Goal: Information Seeking & Learning: Learn about a topic

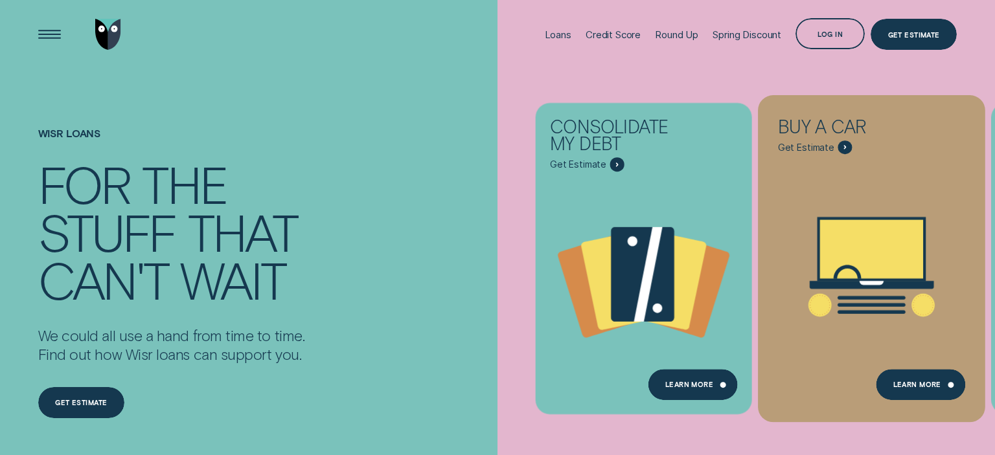
click at [802, 149] on span "Get Estimate" at bounding box center [806, 148] width 56 height 12
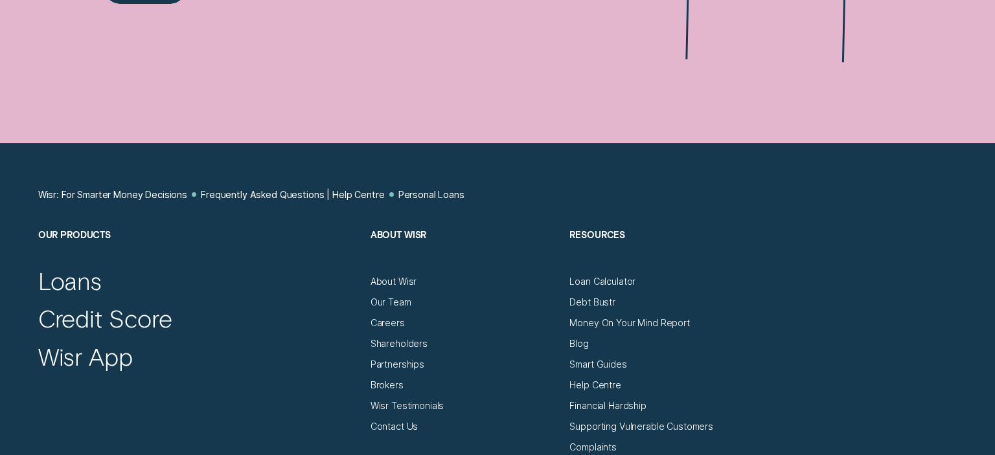
scroll to position [1094, 0]
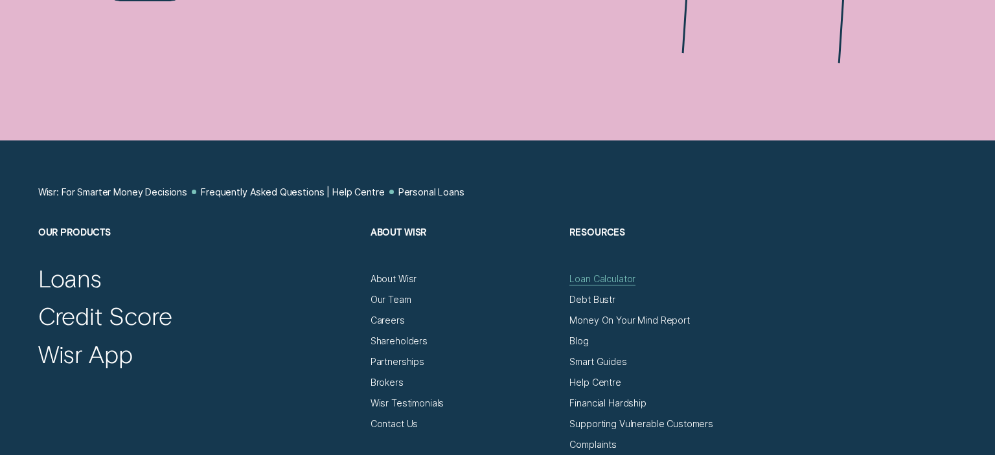
click at [589, 280] on div "Loan Calculator" at bounding box center [602, 279] width 66 height 12
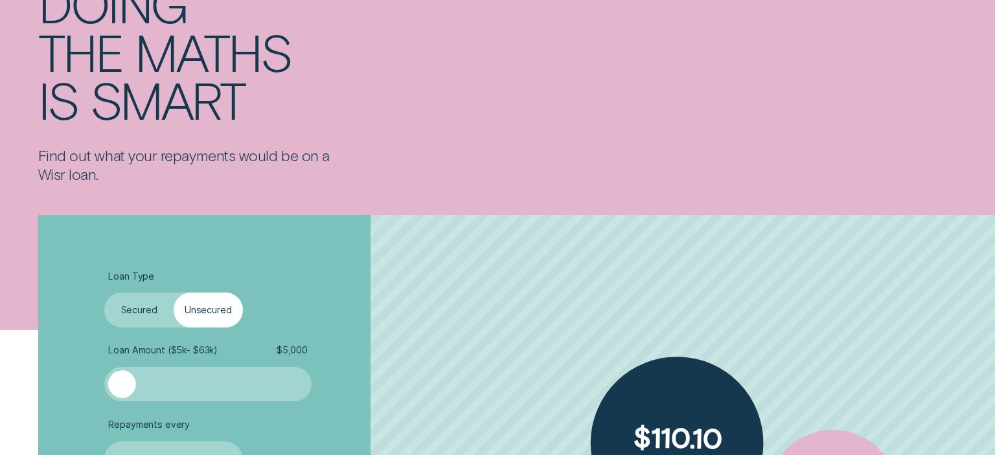
scroll to position [137, 0]
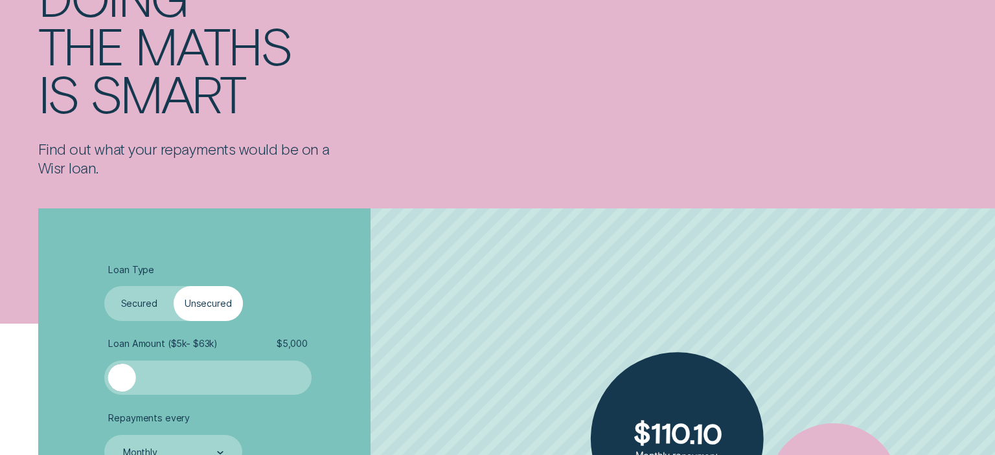
click at [139, 305] on label "Secured" at bounding box center [138, 303] width 69 height 34
click at [104, 286] on input "Secured" at bounding box center [104, 286] width 0 height 0
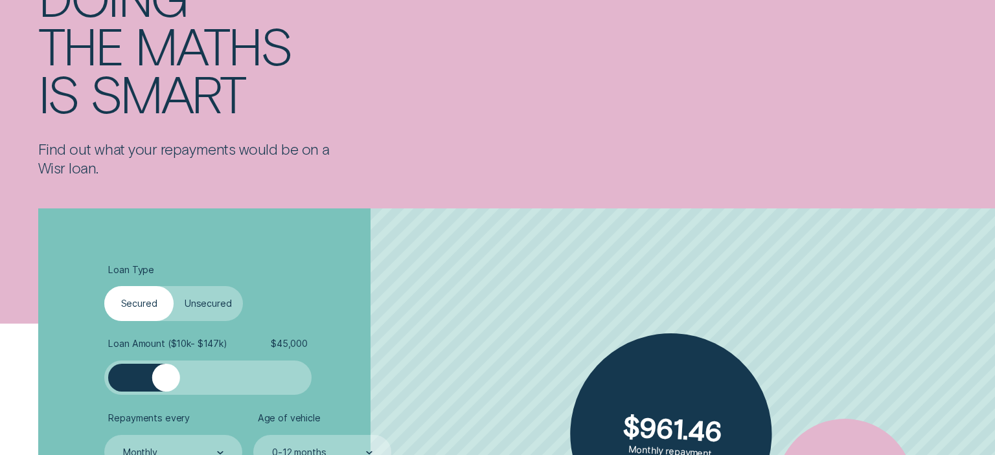
drag, startPoint x: 128, startPoint y: 383, endPoint x: 166, endPoint y: 383, distance: 37.6
click at [166, 383] on div at bounding box center [166, 378] width 28 height 28
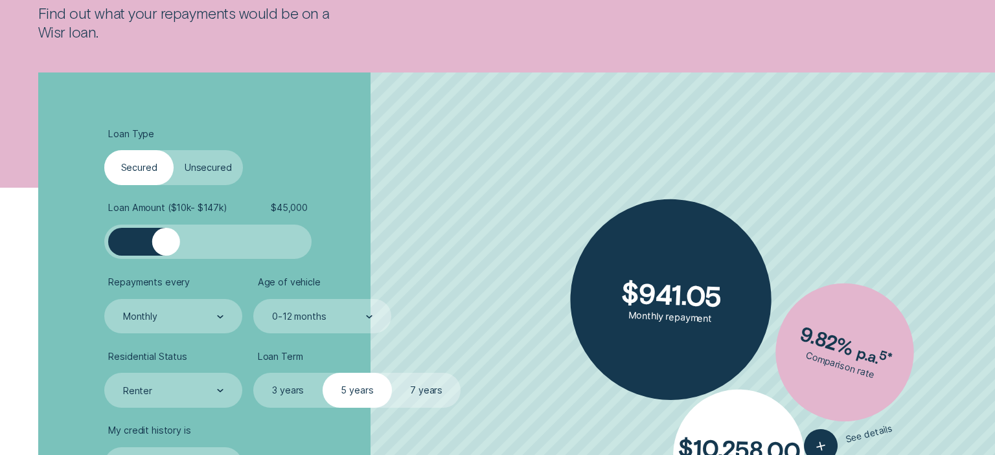
scroll to position [273, 0]
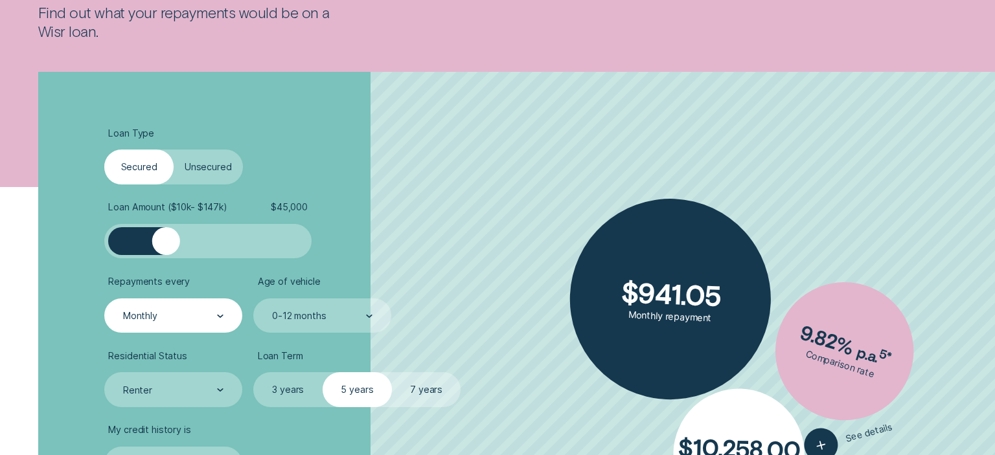
click at [229, 319] on div "Monthly" at bounding box center [172, 316] width 137 height 34
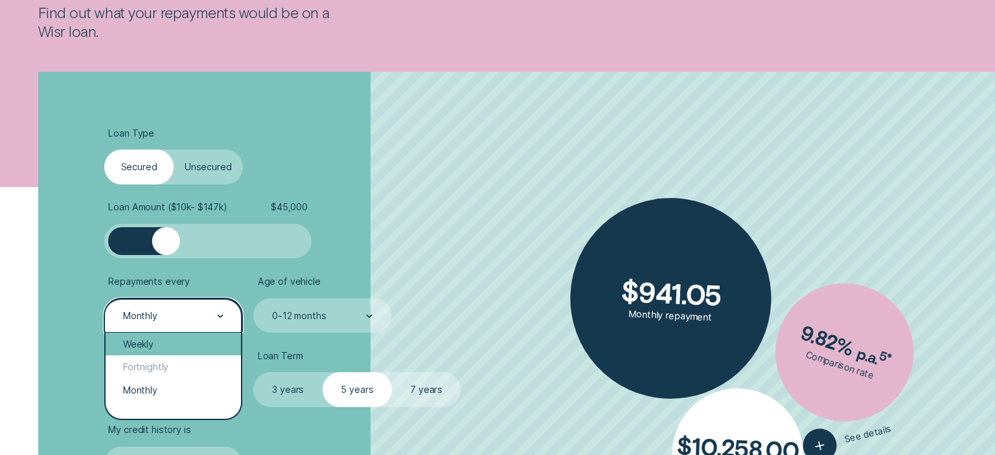
click at [194, 341] on div "Weekly" at bounding box center [173, 344] width 135 height 23
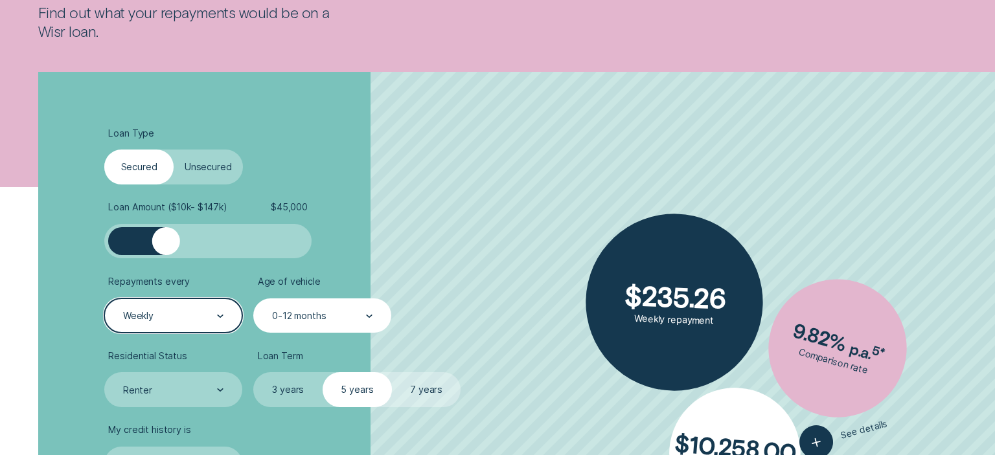
click at [307, 325] on div "0-12 months" at bounding box center [321, 316] width 137 height 34
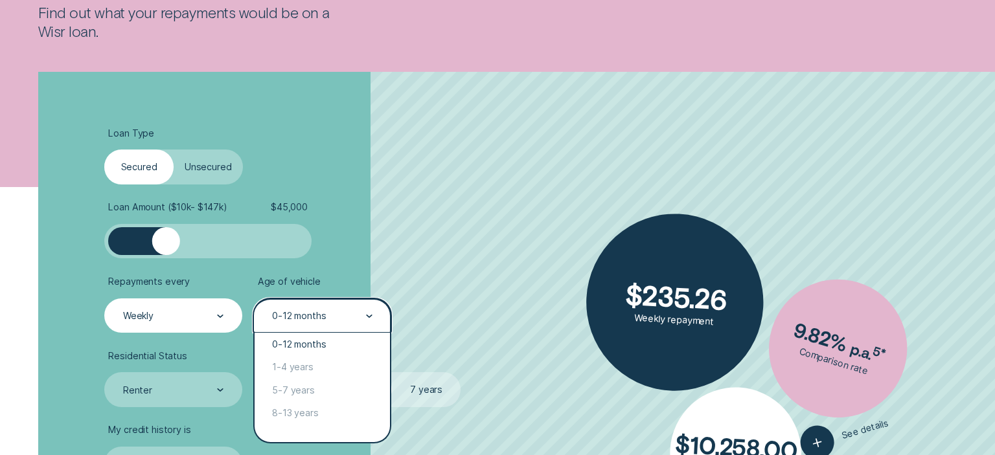
click at [299, 320] on div "0-12 months" at bounding box center [299, 316] width 54 height 12
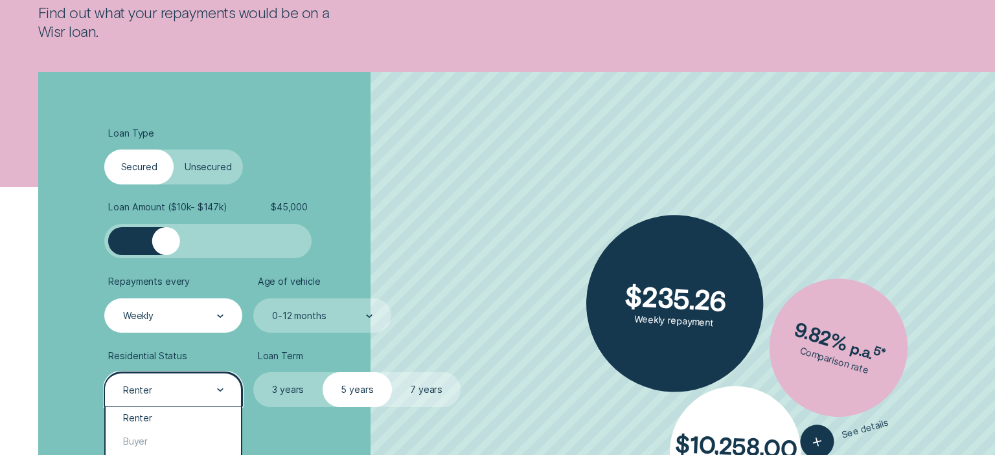
click at [211, 400] on div "Renter" at bounding box center [172, 389] width 137 height 34
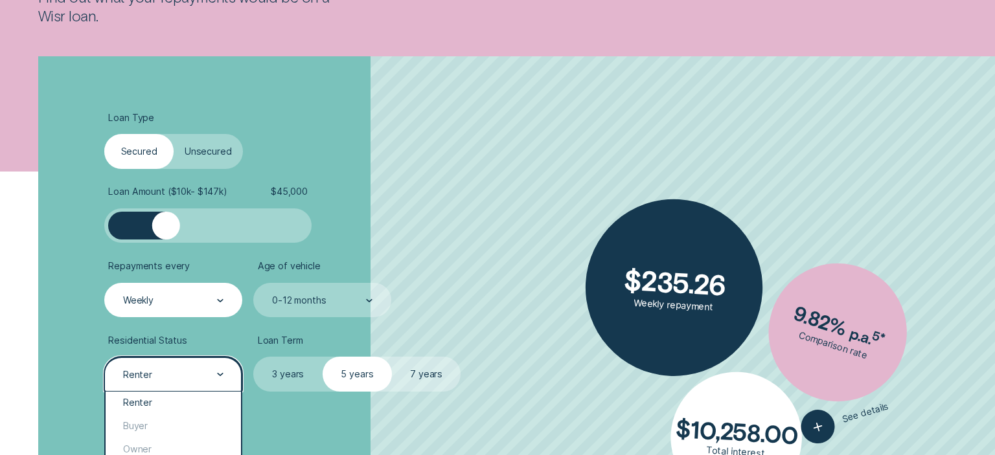
scroll to position [342, 0]
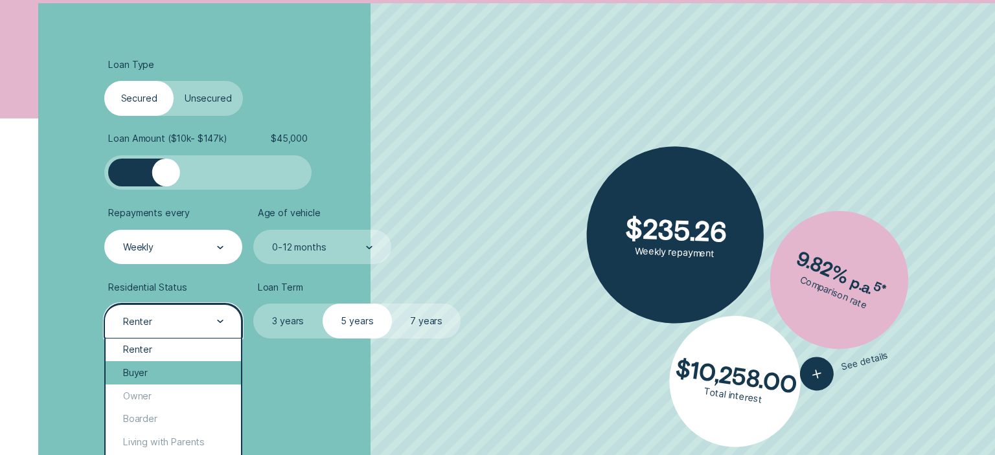
click at [122, 372] on div "Buyer" at bounding box center [173, 372] width 135 height 23
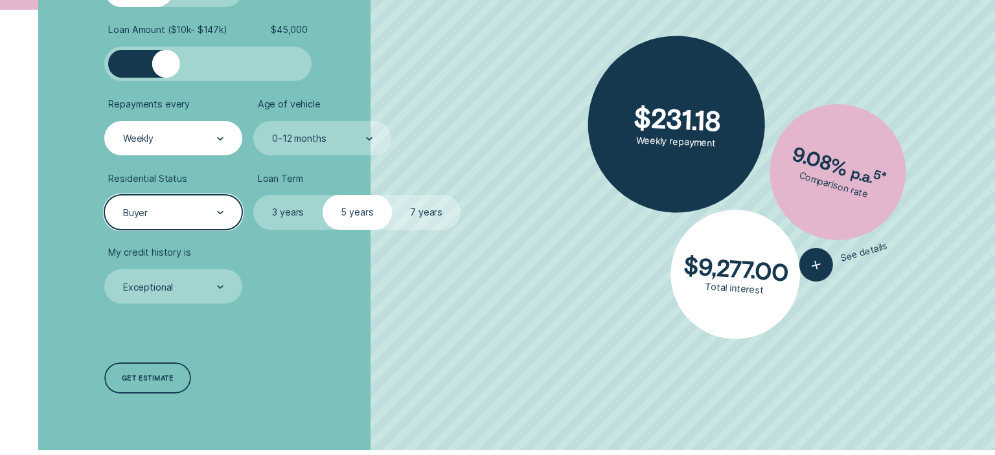
scroll to position [479, 0]
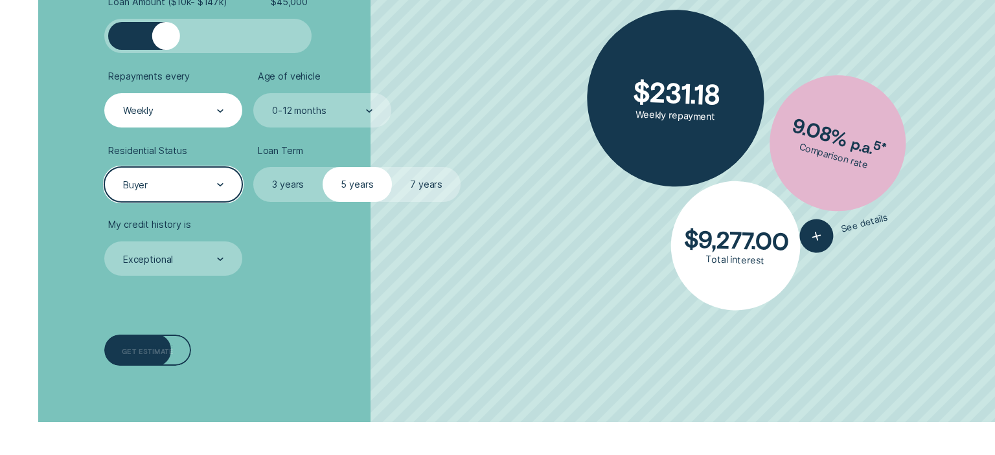
click at [146, 356] on div "Get estimate" at bounding box center [147, 350] width 86 height 31
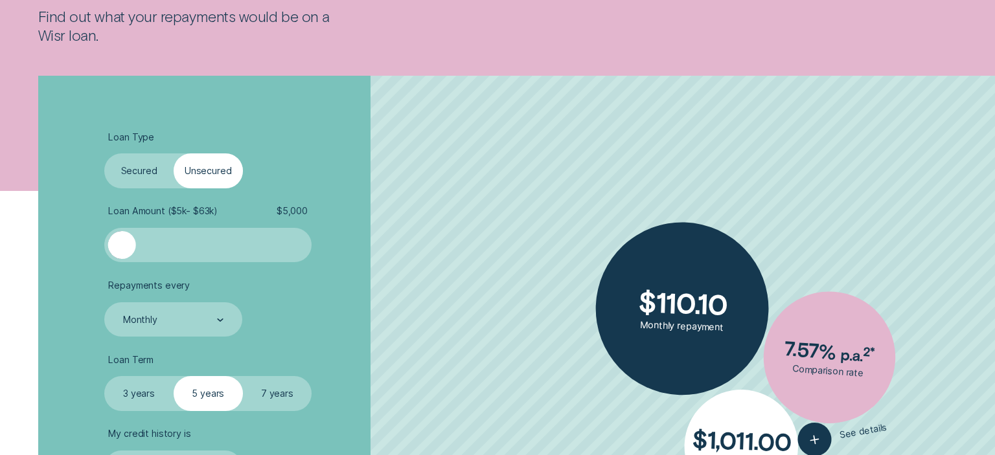
scroll to position [273, 0]
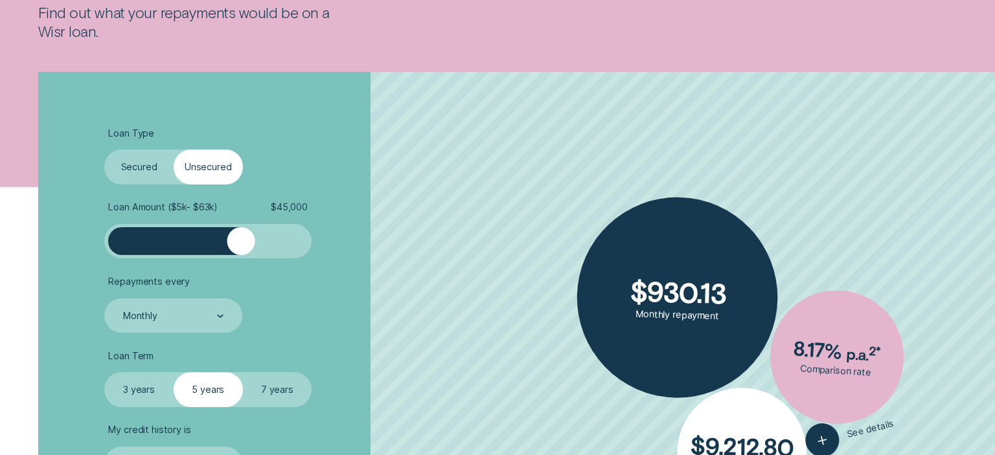
drag, startPoint x: 115, startPoint y: 234, endPoint x: 241, endPoint y: 237, distance: 125.7
click at [241, 237] on div at bounding box center [241, 241] width 28 height 28
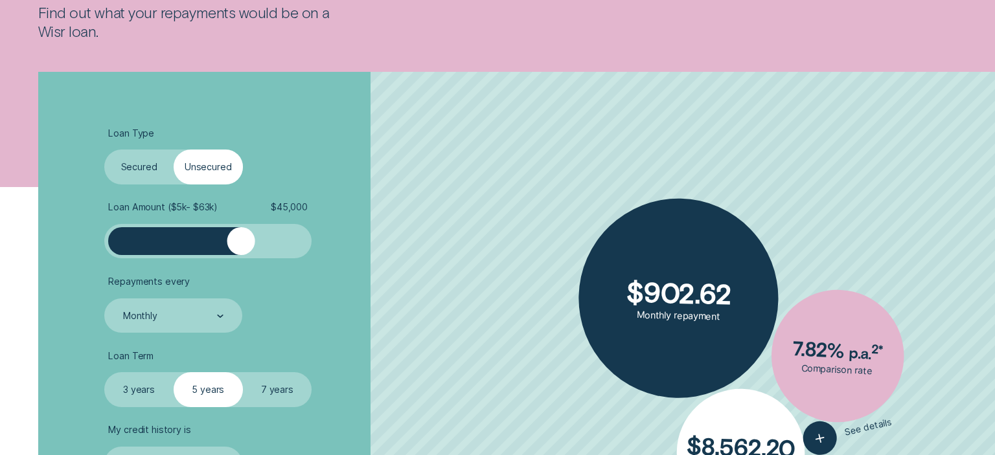
click at [154, 175] on label "Secured" at bounding box center [138, 167] width 69 height 34
click at [104, 150] on input "Secured" at bounding box center [104, 150] width 0 height 0
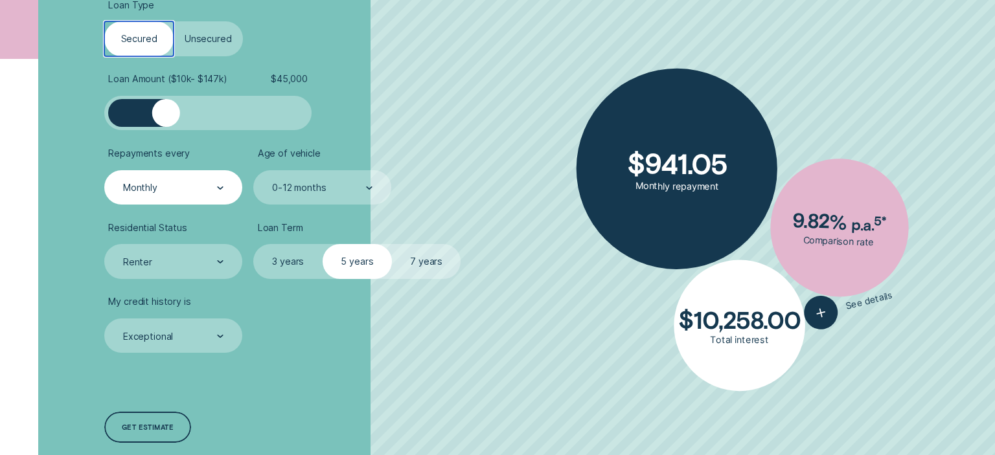
scroll to position [410, 0]
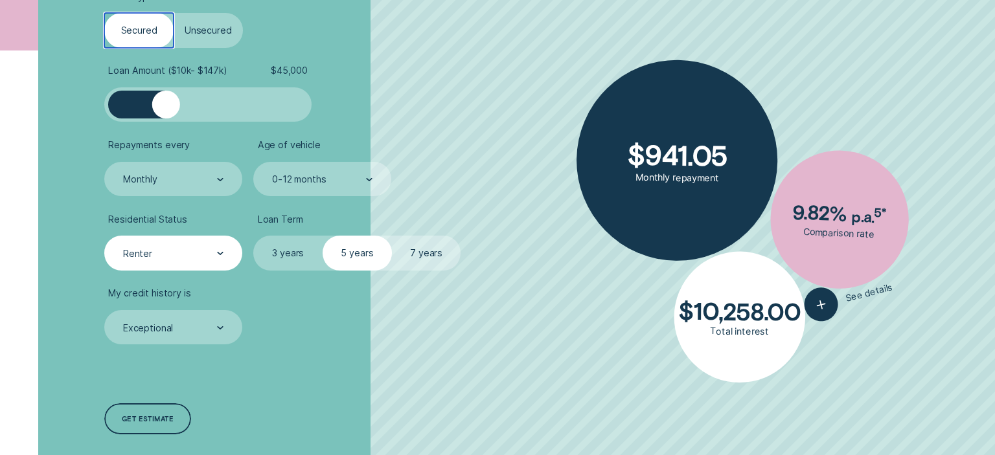
click at [194, 252] on div "Renter" at bounding box center [173, 253] width 102 height 13
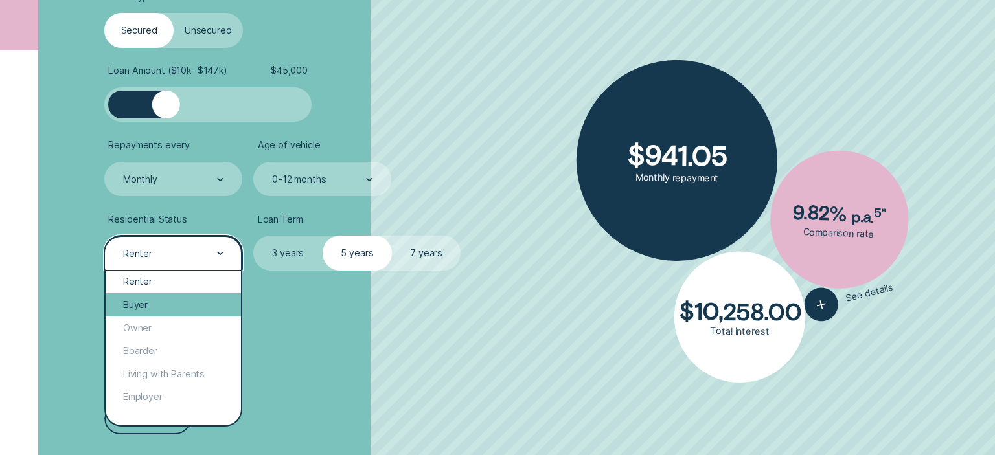
click at [177, 302] on div "Buyer" at bounding box center [173, 304] width 135 height 23
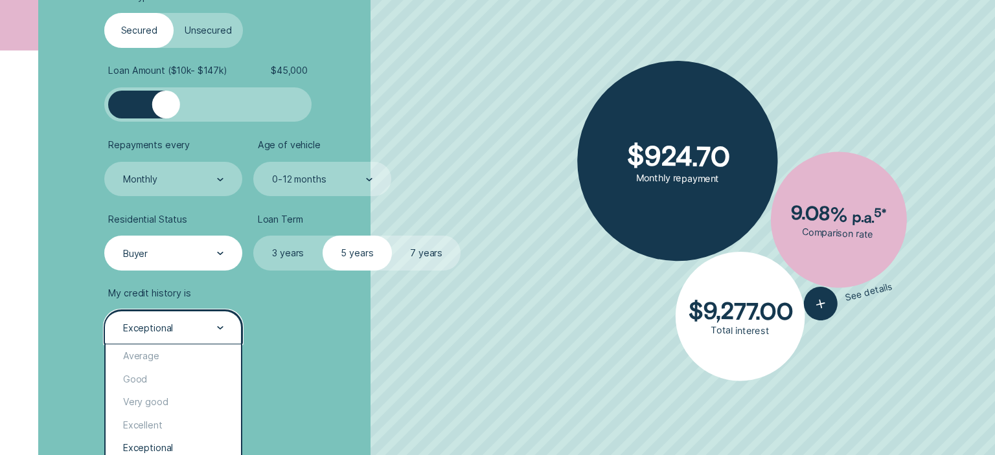
click at [229, 326] on div "Exceptional" at bounding box center [172, 327] width 137 height 34
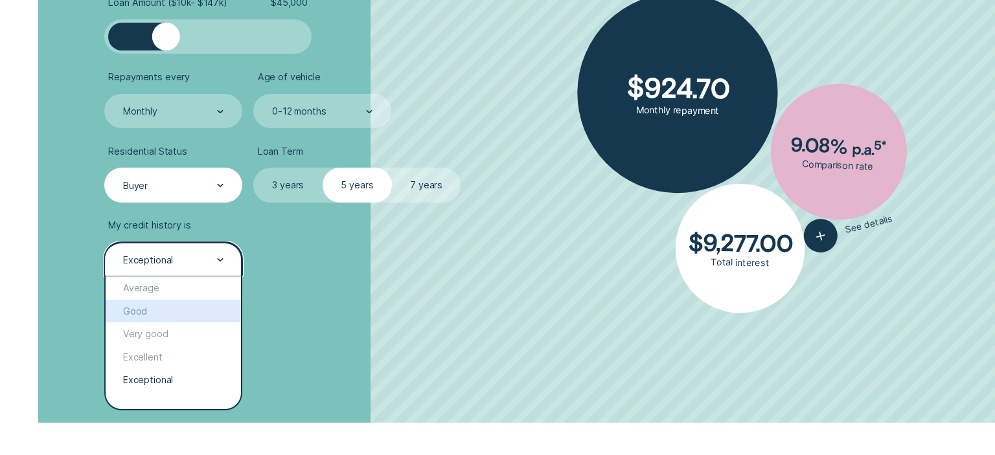
scroll to position [479, 0]
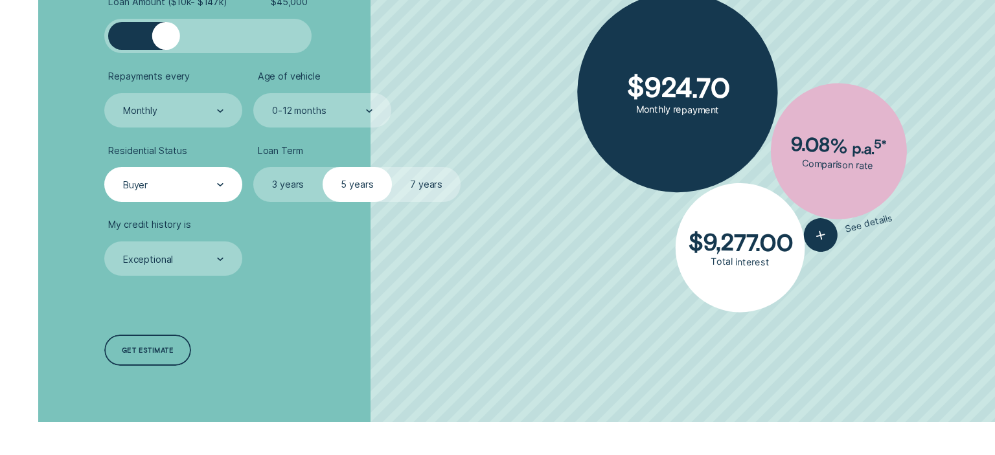
click at [359, 360] on div "Loan Type Select Loan Type Secured Unsecured Loan Amount ( $10k - $147k ) $ 45,…" at bounding box center [264, 145] width 332 height 556
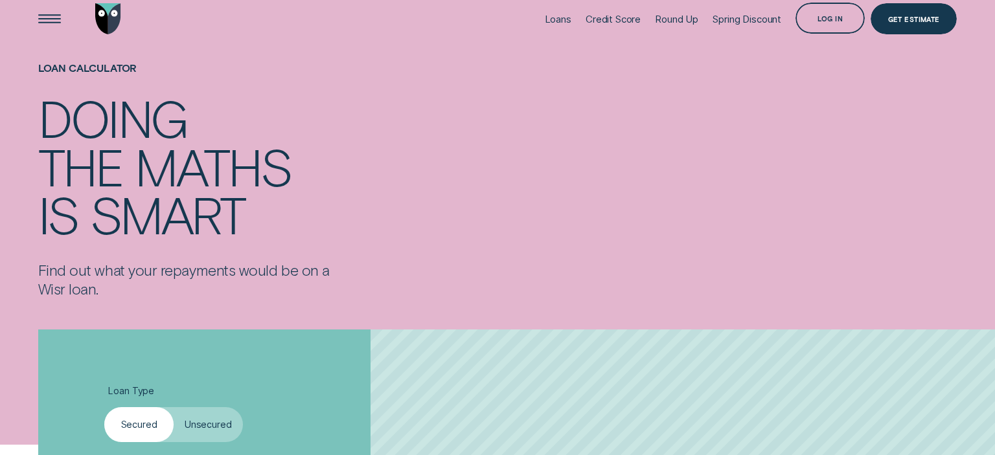
scroll to position [0, 0]
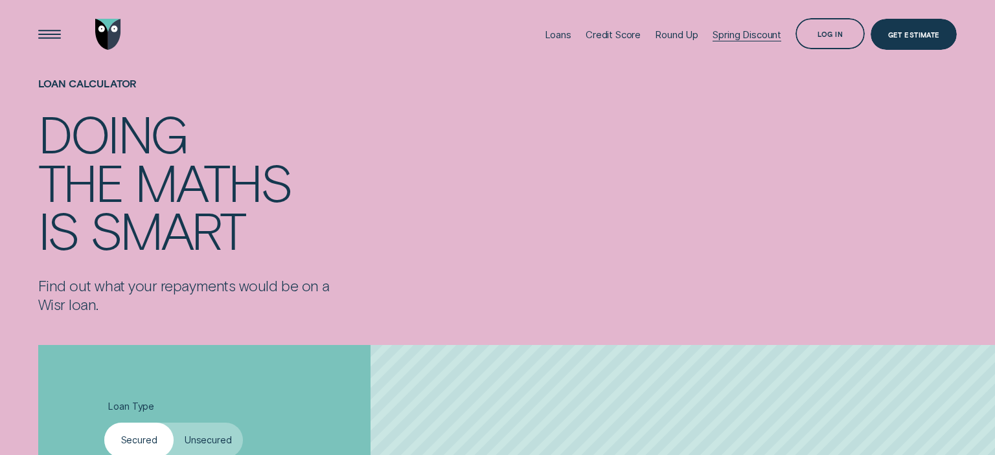
click at [754, 34] on div "Spring Discount" at bounding box center [747, 35] width 69 height 12
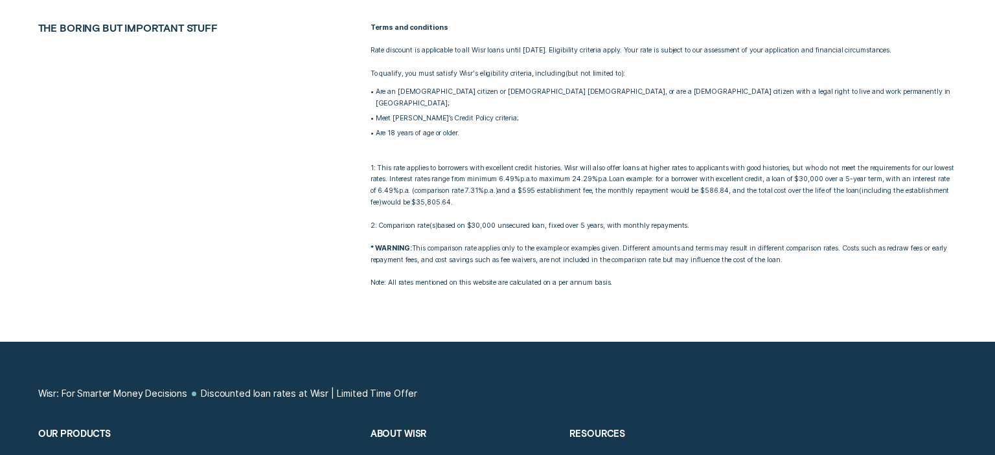
scroll to position [2599, 0]
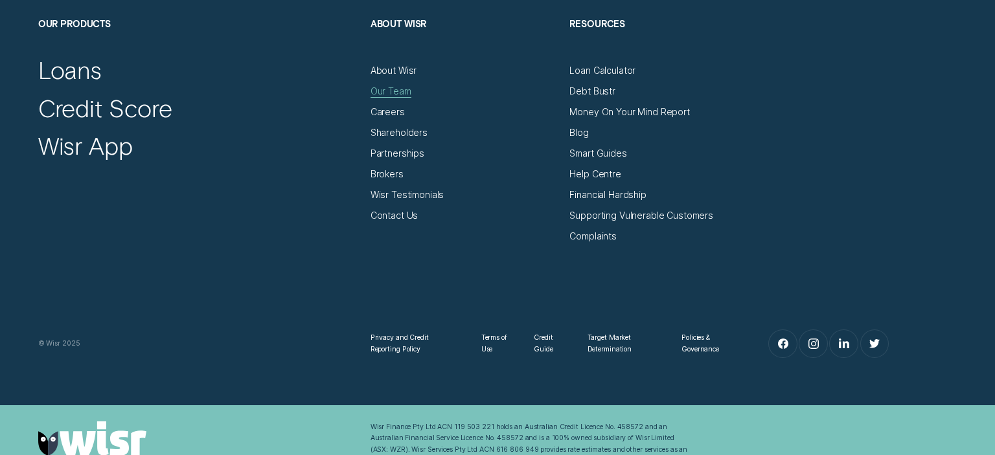
click at [393, 86] on div "Our Team" at bounding box center [391, 92] width 41 height 12
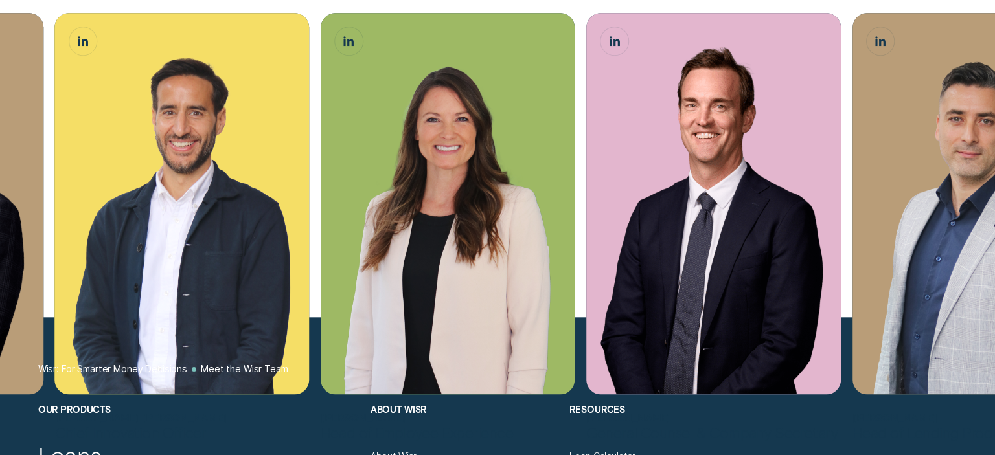
scroll to position [1231, 0]
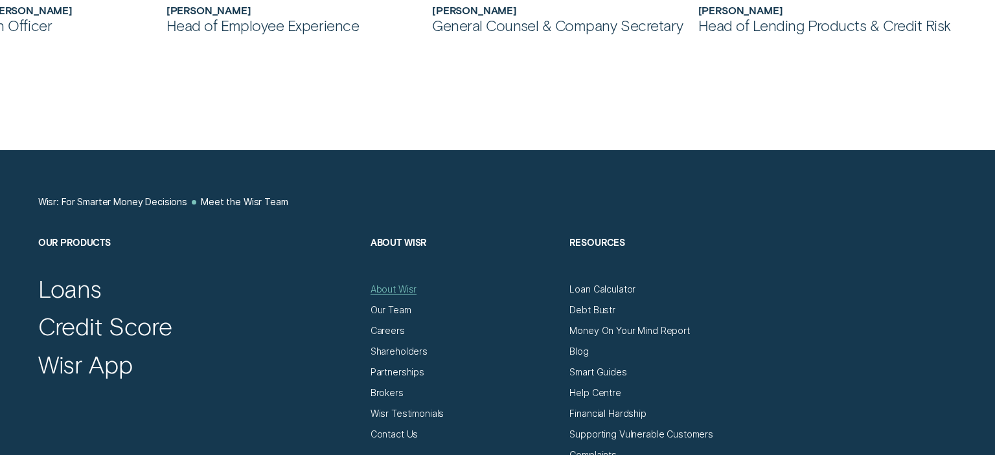
click at [396, 292] on div "About Wisr" at bounding box center [394, 290] width 47 height 12
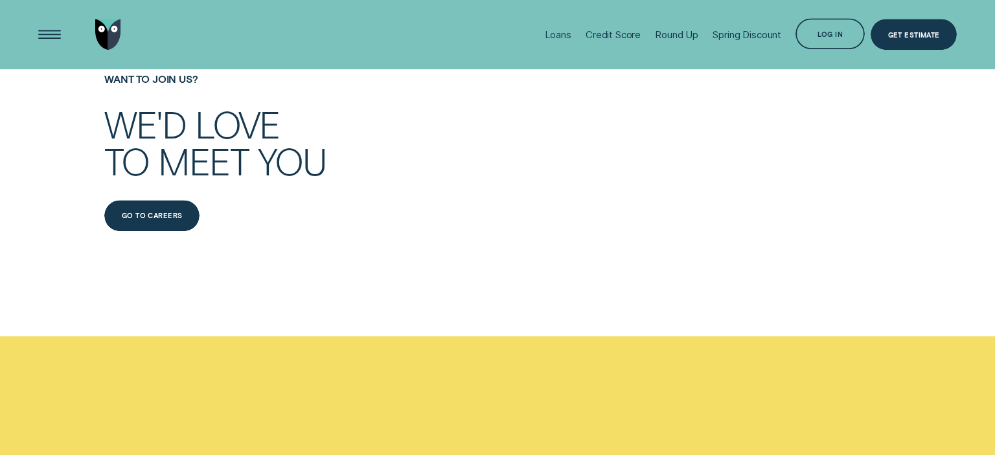
scroll to position [5951, 0]
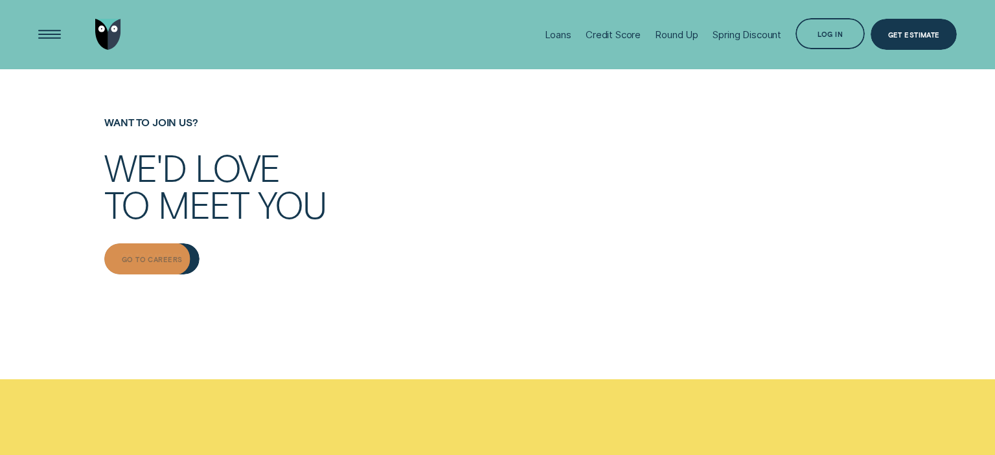
click at [157, 263] on div "Go to Careers" at bounding box center [152, 260] width 61 height 6
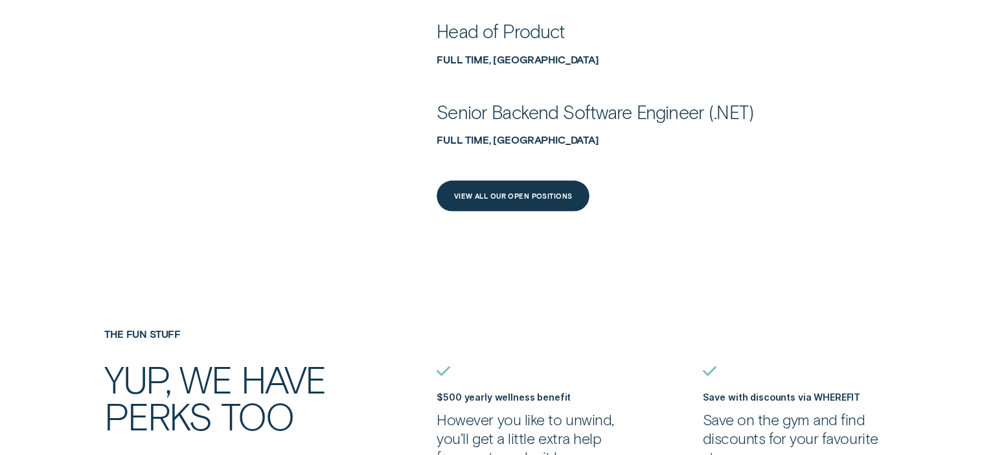
scroll to position [684, 0]
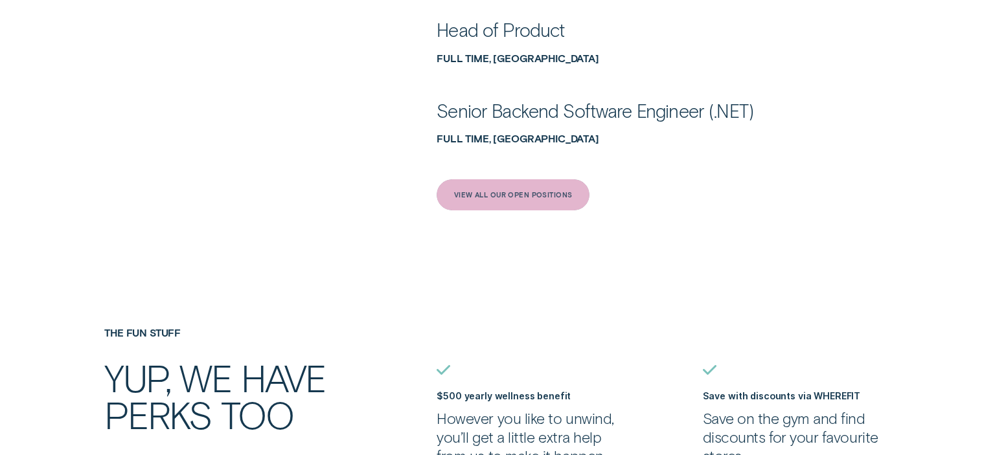
click at [507, 195] on div "View All Our Open Positions" at bounding box center [513, 195] width 119 height 6
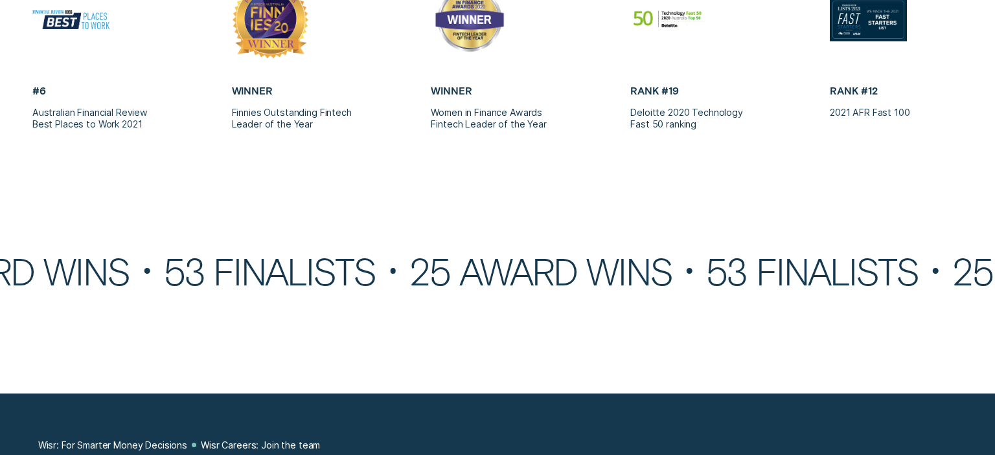
scroll to position [6430, 0]
